Goal: Task Accomplishment & Management: Use online tool/utility

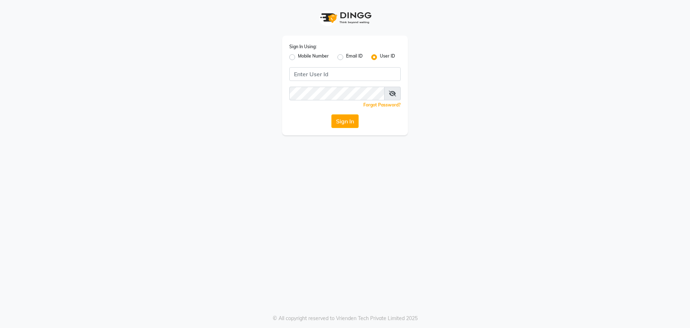
click at [298, 56] on label "Mobile Number" at bounding box center [313, 57] width 31 height 9
click at [298, 56] on input "Mobile Number" at bounding box center [300, 55] width 5 height 5
radio input "true"
radio input "false"
click at [334, 74] on input "Username" at bounding box center [356, 74] width 87 height 14
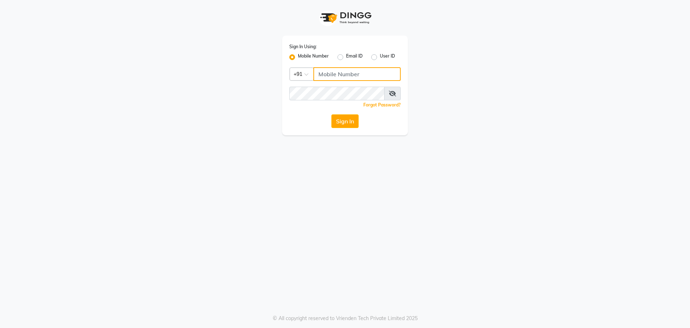
type input "7"
type input "4444444444"
click at [349, 120] on button "Sign In" at bounding box center [344, 121] width 27 height 14
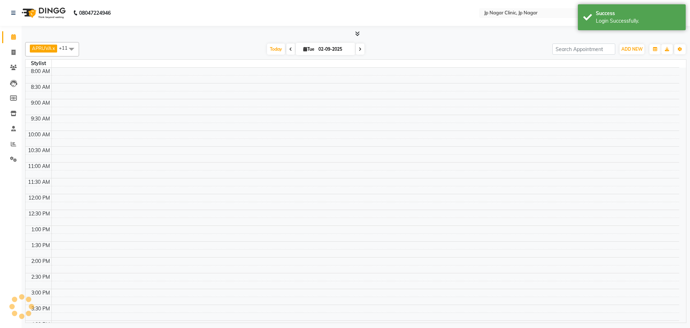
select select "en"
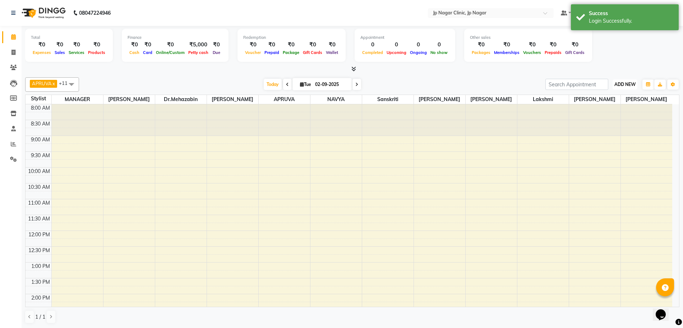
click at [620, 82] on span "ADD NEW" at bounding box center [624, 84] width 21 height 5
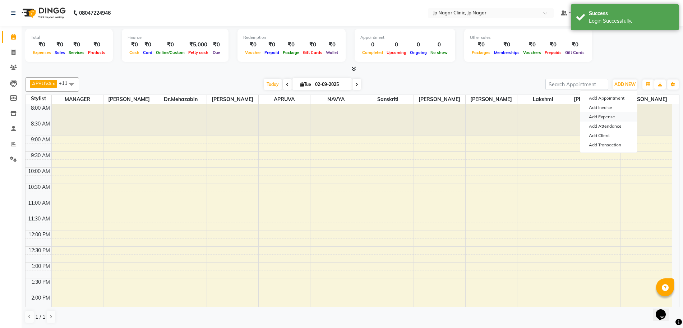
click at [611, 117] on link "Add Expense" at bounding box center [608, 116] width 57 height 9
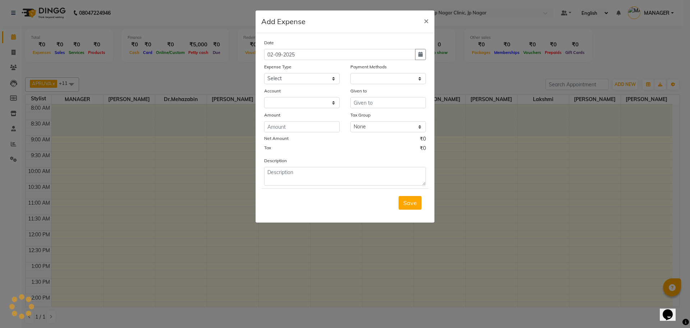
select select "1"
select select "6546"
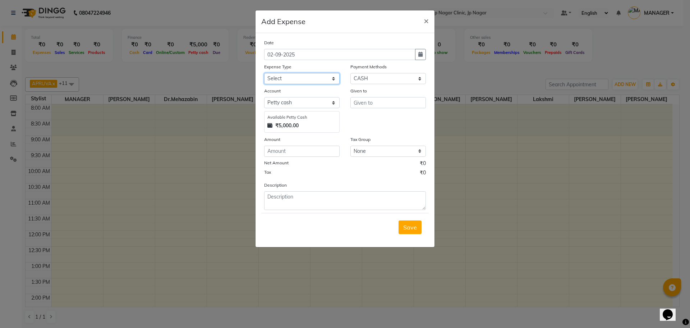
click at [325, 77] on select "Select AC SERVICE Beauty Center BLINKIT BPMP BUILDING MAINTENACE Building Rent …" at bounding box center [301, 78] width 75 height 11
select select "17241"
click at [264, 73] on select "Select AC SERVICE Beauty Center BLINKIT BPMP BUILDING MAINTENACE Building Rent …" at bounding box center [301, 78] width 75 height 11
click at [297, 102] on select "Select Petty cash Default account" at bounding box center [301, 102] width 75 height 11
click at [264, 97] on select "Select Petty cash Default account" at bounding box center [301, 102] width 75 height 11
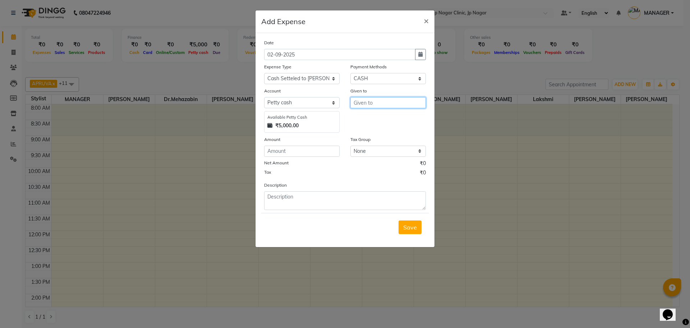
click at [377, 98] on input "text" at bounding box center [387, 102] width 75 height 11
type input "vimarsh"
click at [286, 153] on input "number" at bounding box center [301, 150] width 75 height 11
type input "5000"
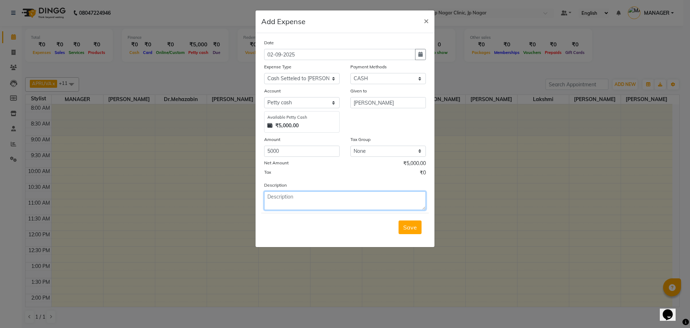
click at [281, 198] on textarea at bounding box center [345, 200] width 162 height 19
type textarea "given to petty cash"
click at [403, 232] on button "Save" at bounding box center [409, 227] width 23 height 14
